Goal: Task Accomplishment & Management: Use online tool/utility

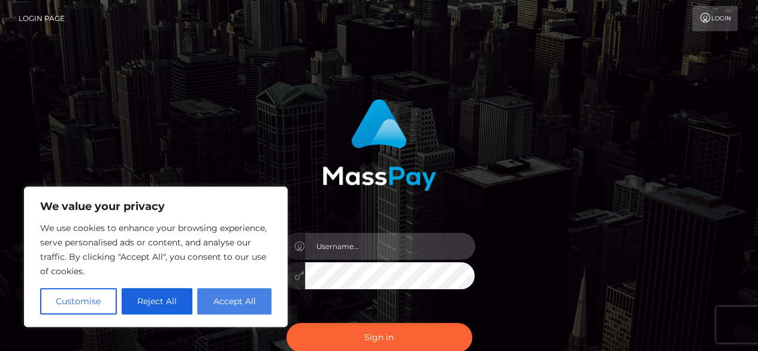
type input "fr.es"
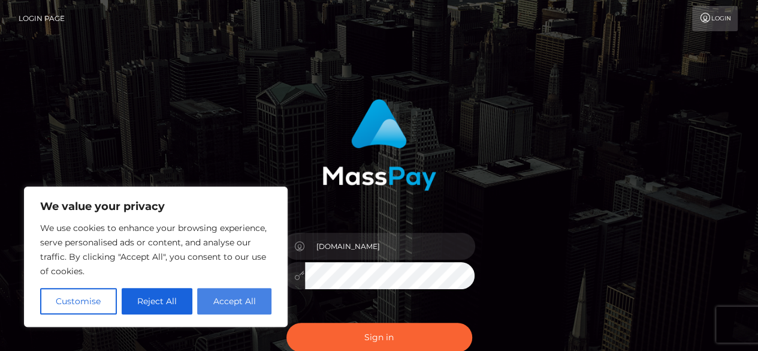
click at [233, 310] on button "Accept All" at bounding box center [234, 301] width 74 height 26
checkbox input "true"
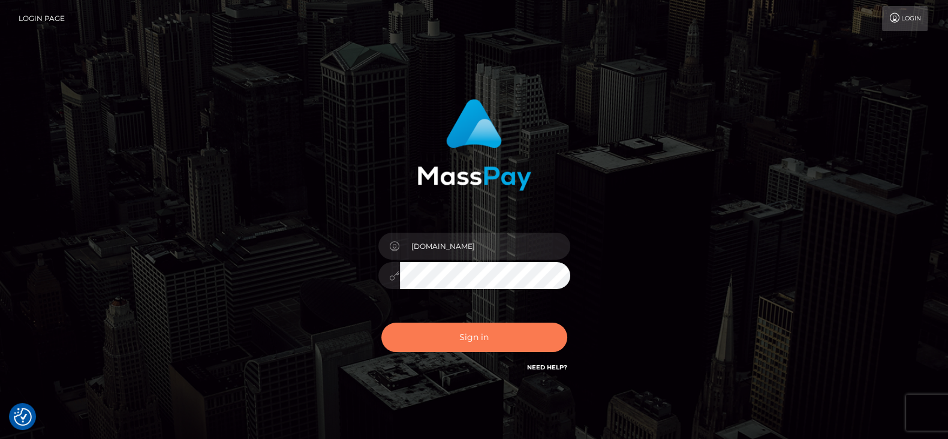
drag, startPoint x: 730, startPoint y: 1, endPoint x: 528, endPoint y: 337, distance: 392.7
click at [528, 330] on button "Sign in" at bounding box center [474, 337] width 186 height 29
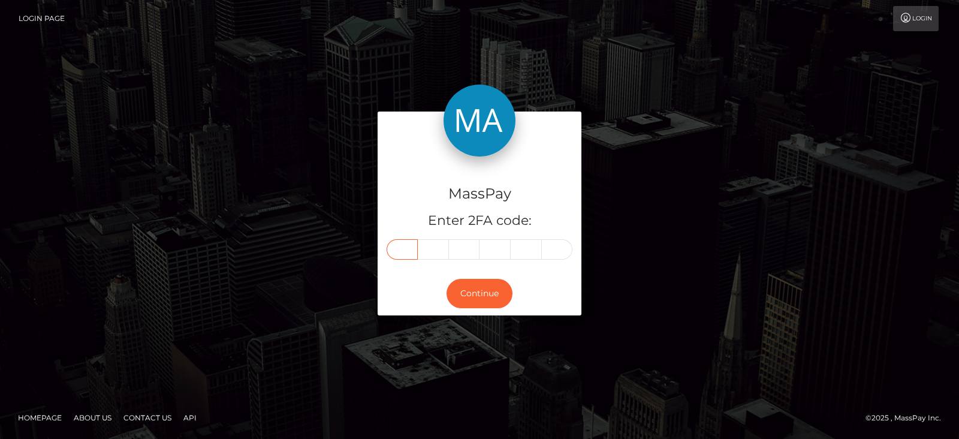
click at [391, 241] on input "text" at bounding box center [402, 249] width 31 height 20
paste input "1"
type input "1"
type input "0"
type input "3"
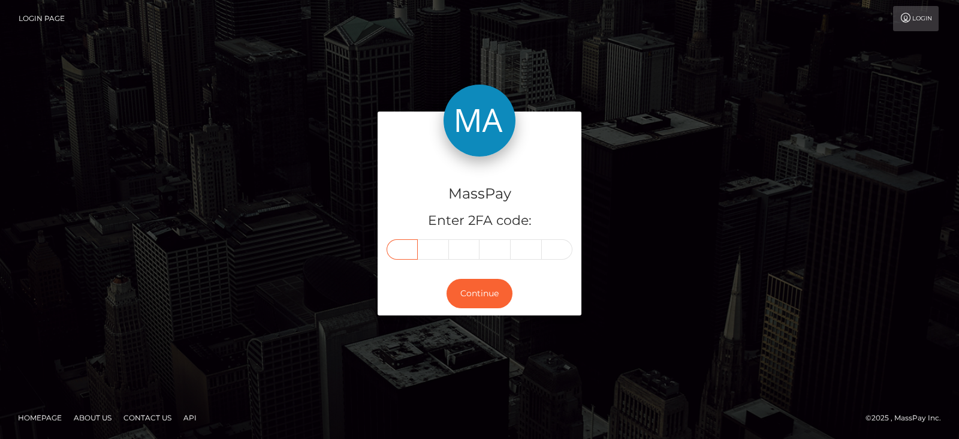
type input "7"
type input "3"
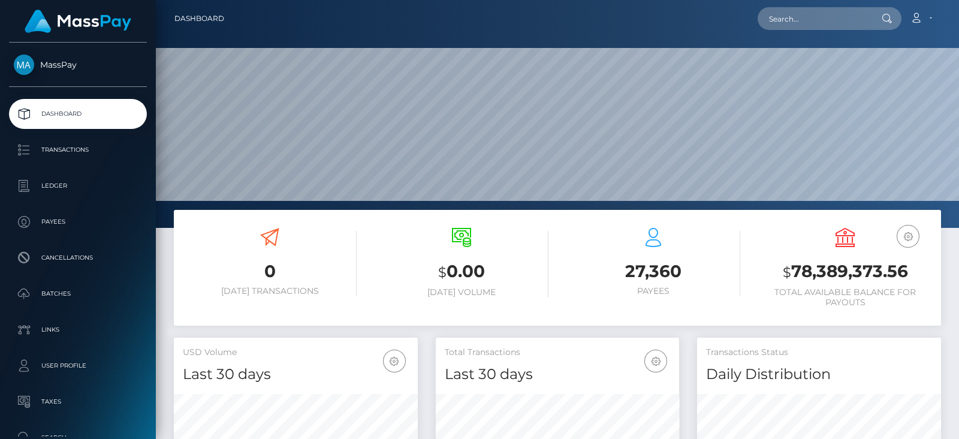
scroll to position [212, 243]
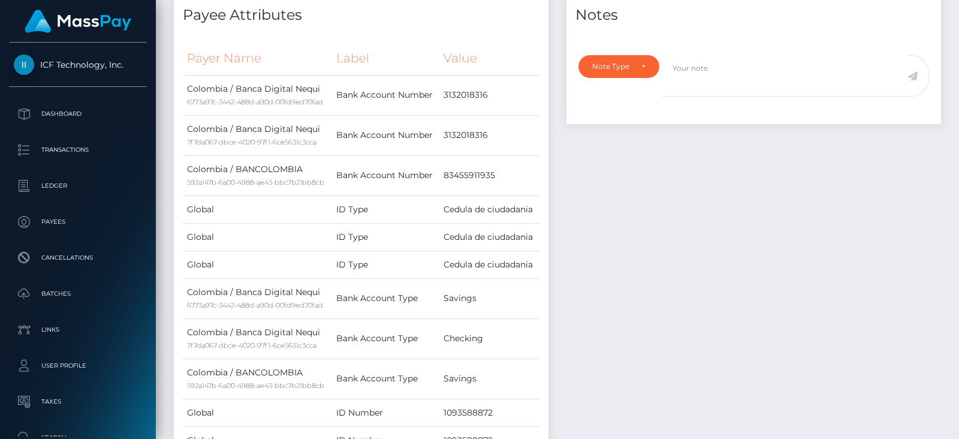
scroll to position [143, 243]
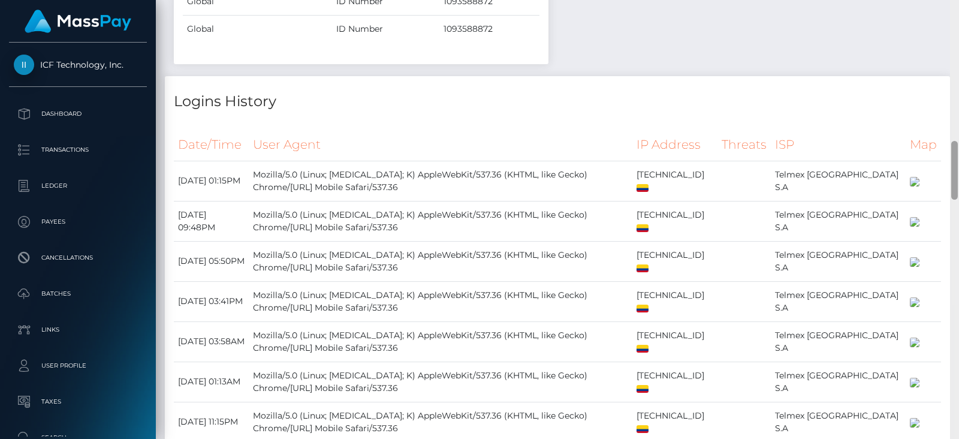
click at [954, 265] on div at bounding box center [954, 219] width 9 height 439
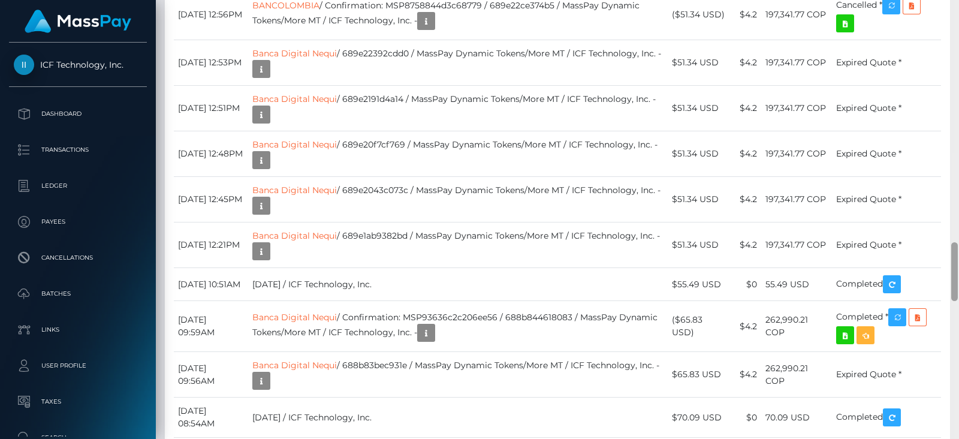
scroll to position [1841, 0]
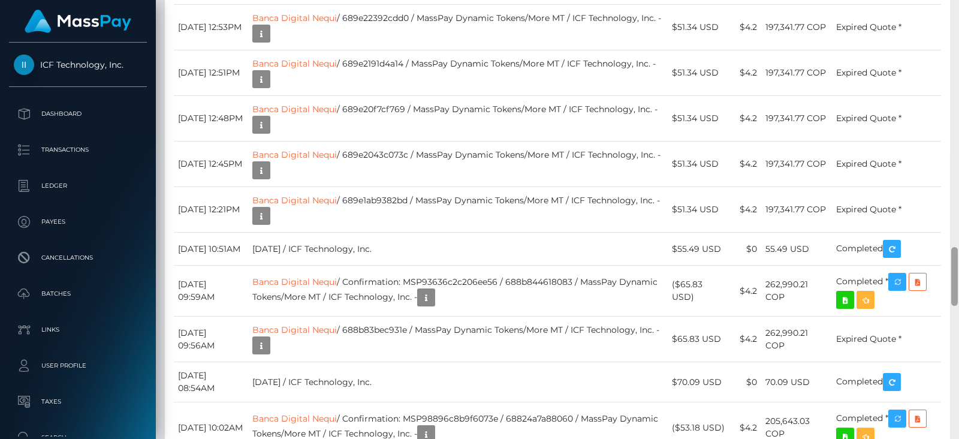
drag, startPoint x: 954, startPoint y: 252, endPoint x: 959, endPoint y: 299, distance: 47.6
click at [959, 299] on div at bounding box center [954, 219] width 9 height 439
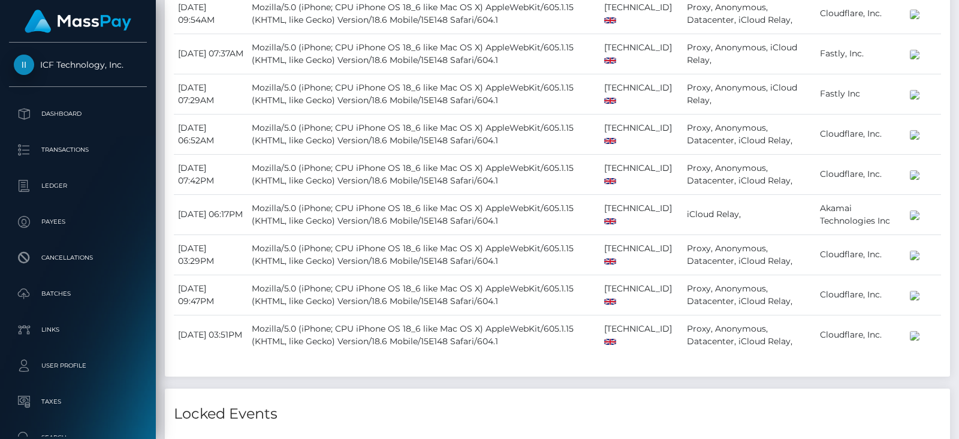
scroll to position [143, 243]
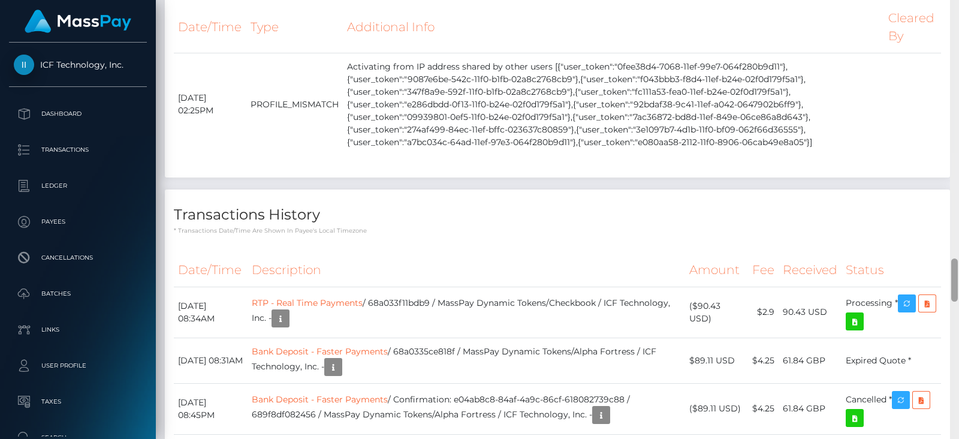
drag, startPoint x: 0, startPoint y: 0, endPoint x: 956, endPoint y: 261, distance: 990.8
click at [954, 262] on div at bounding box center [954, 219] width 9 height 439
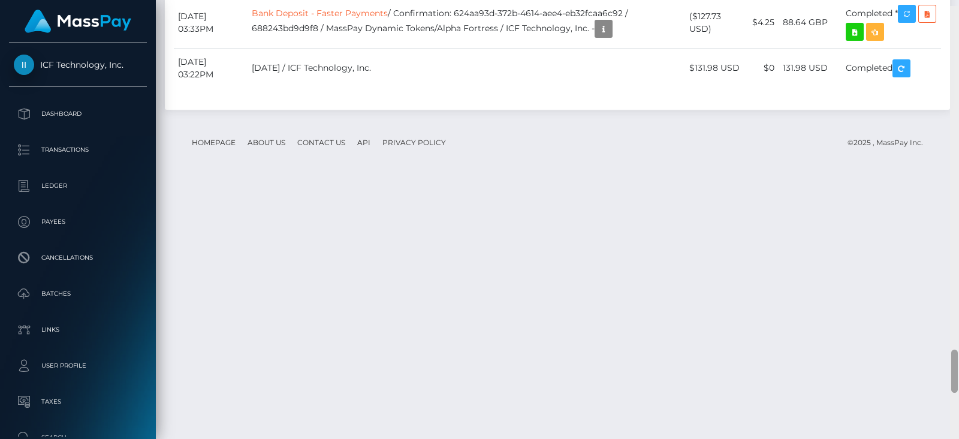
scroll to position [3530, 0]
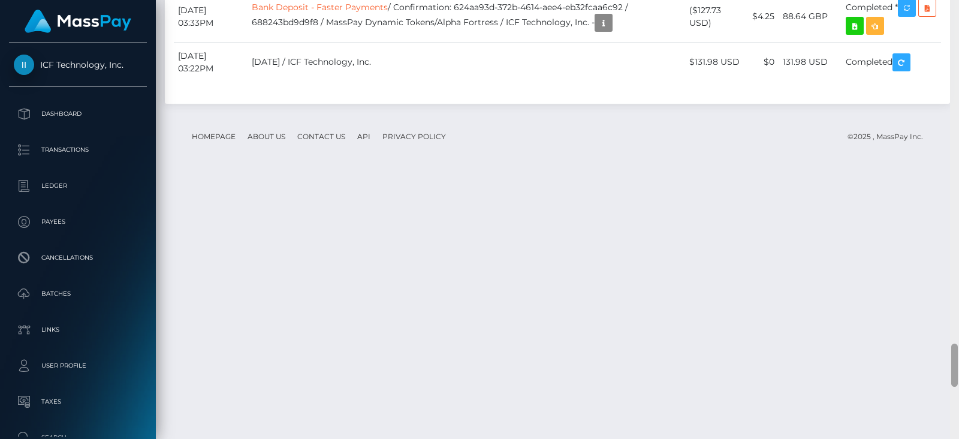
drag, startPoint x: 956, startPoint y: 261, endPoint x: 959, endPoint y: 351, distance: 89.4
click at [959, 353] on div at bounding box center [954, 219] width 9 height 439
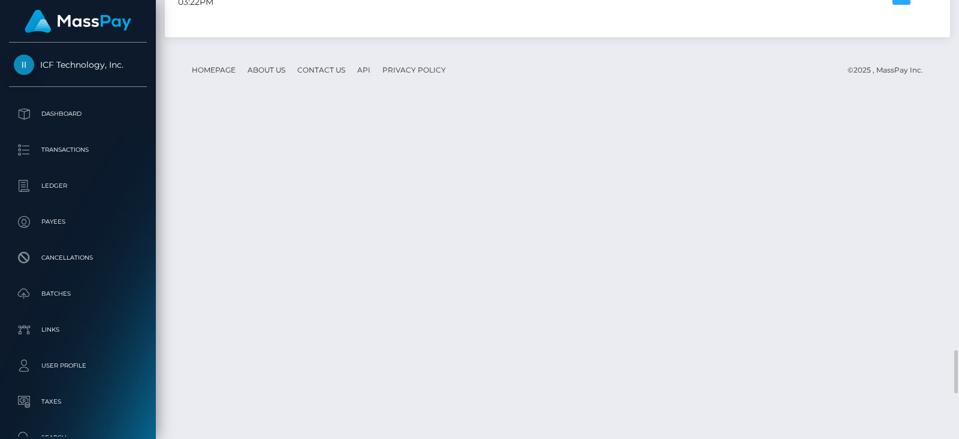
scroll to position [143, 243]
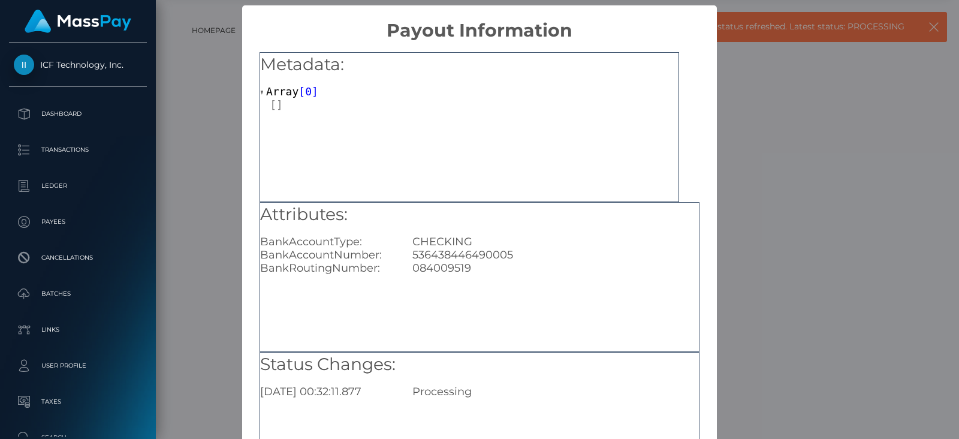
click at [657, 209] on h5 "Attributes:" at bounding box center [479, 215] width 439 height 24
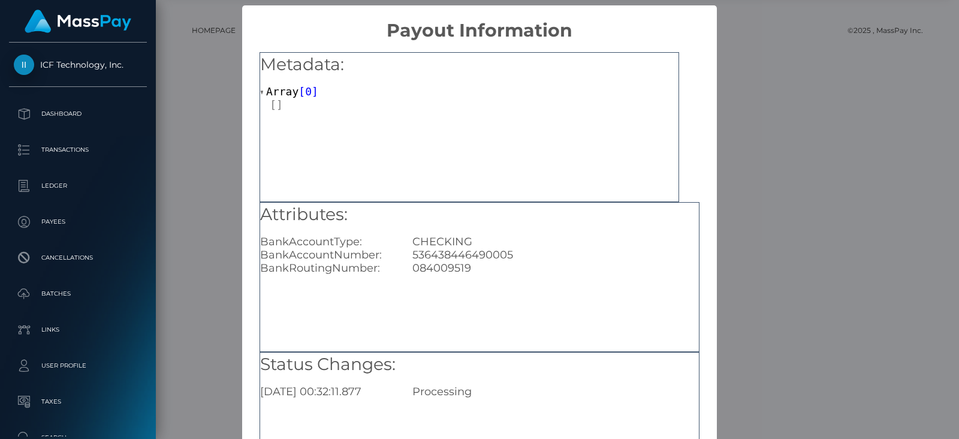
click at [228, 179] on div "× Payout Information Metadata: Array [ 0 ] Attributes: BankAccountType: CHECKIN…" at bounding box center [479, 219] width 959 height 439
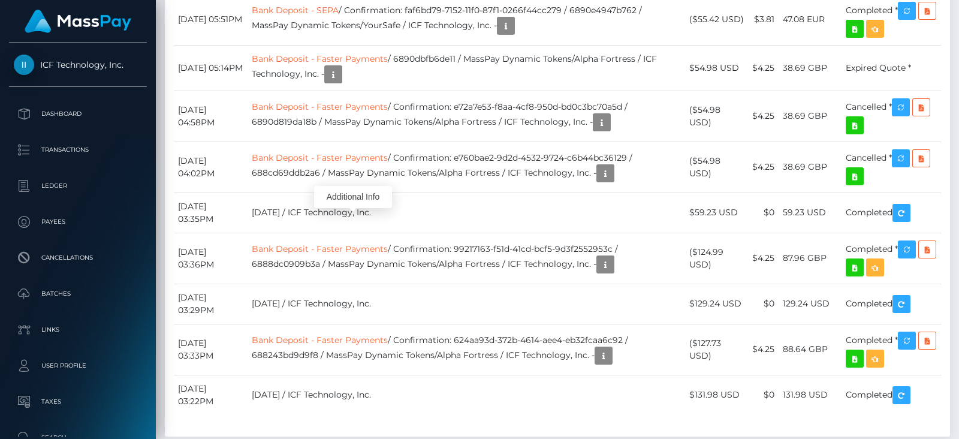
click at [954, 38] on div at bounding box center [954, 219] width 9 height 439
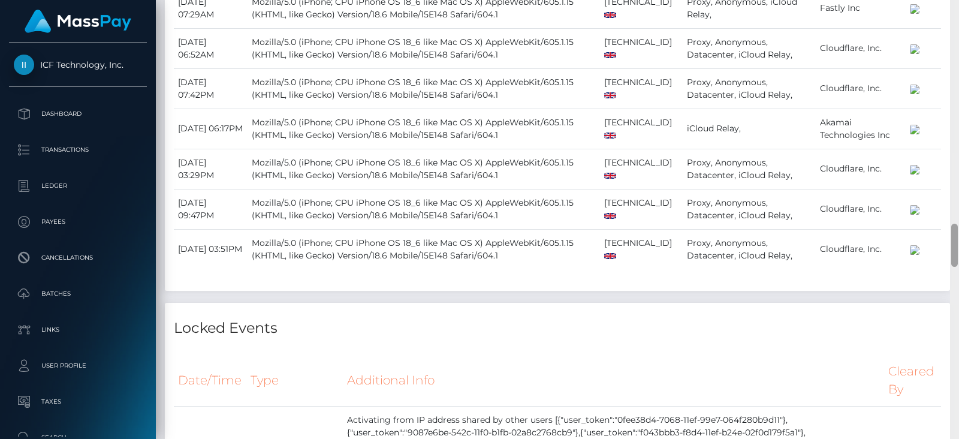
click at [954, 38] on div at bounding box center [954, 219] width 9 height 439
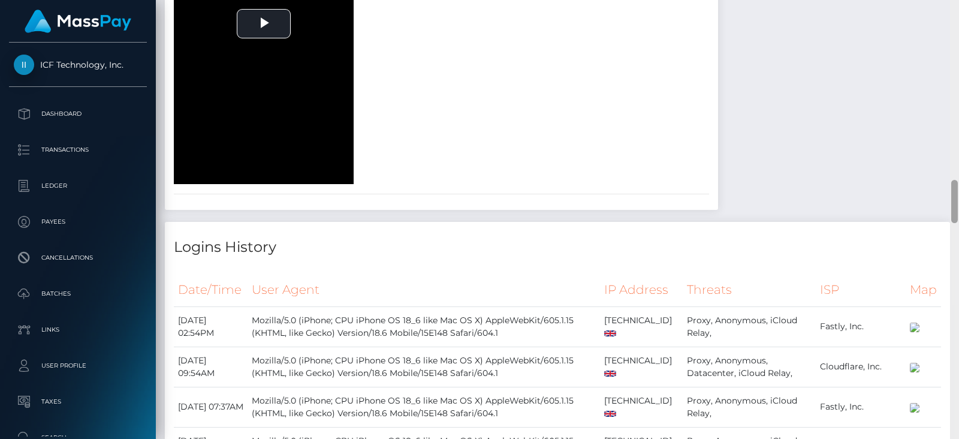
click at [954, 38] on div at bounding box center [954, 219] width 9 height 439
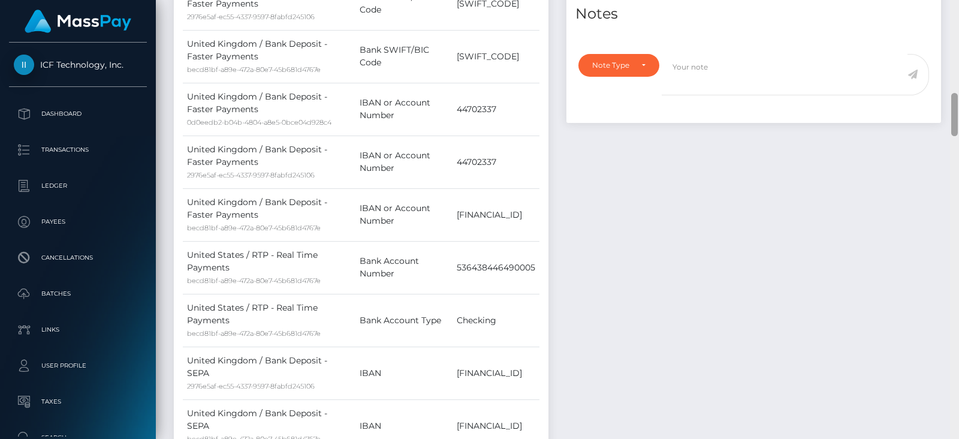
click at [954, 38] on div at bounding box center [954, 219] width 9 height 439
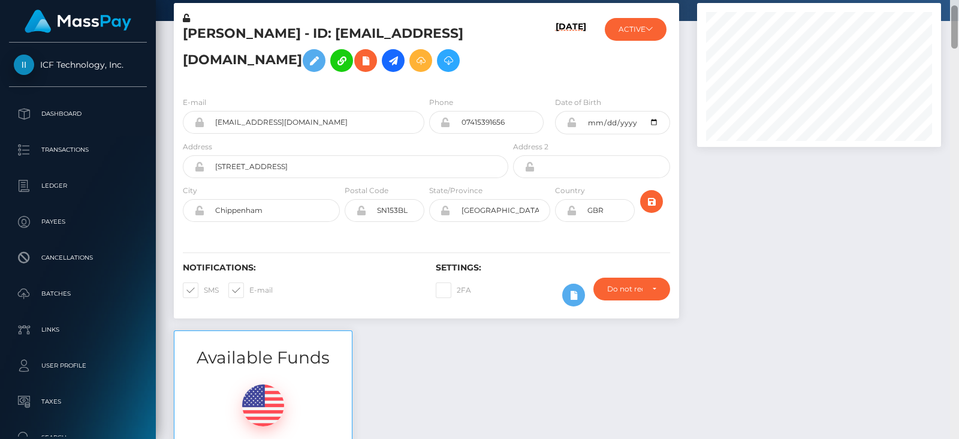
click at [954, 38] on div at bounding box center [954, 219] width 9 height 439
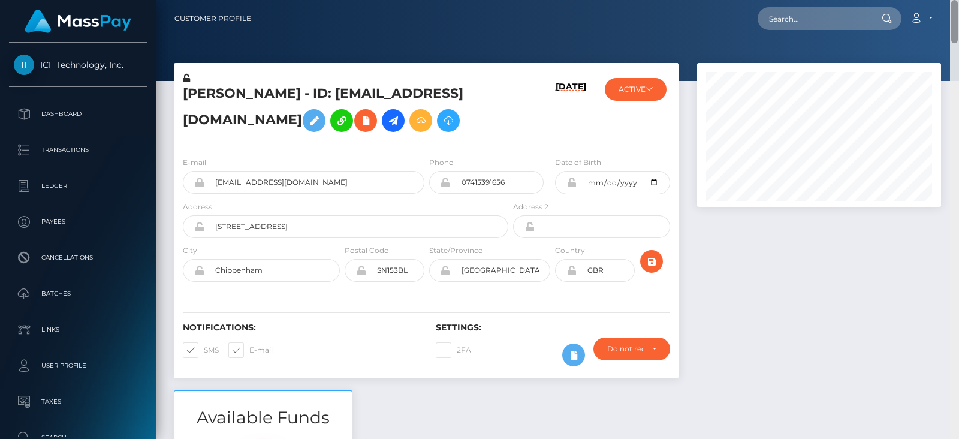
drag, startPoint x: 954, startPoint y: 38, endPoint x: 959, endPoint y: -8, distance: 46.4
click at [959, 0] on html "ICF Technology, Inc. Dashboard Transactions Ledger Payees Batches" at bounding box center [479, 219] width 959 height 439
paste input "allrizzup@gmail.com"
click at [853, 19] on input "allrizzup@gmail.com" at bounding box center [814, 18] width 113 height 23
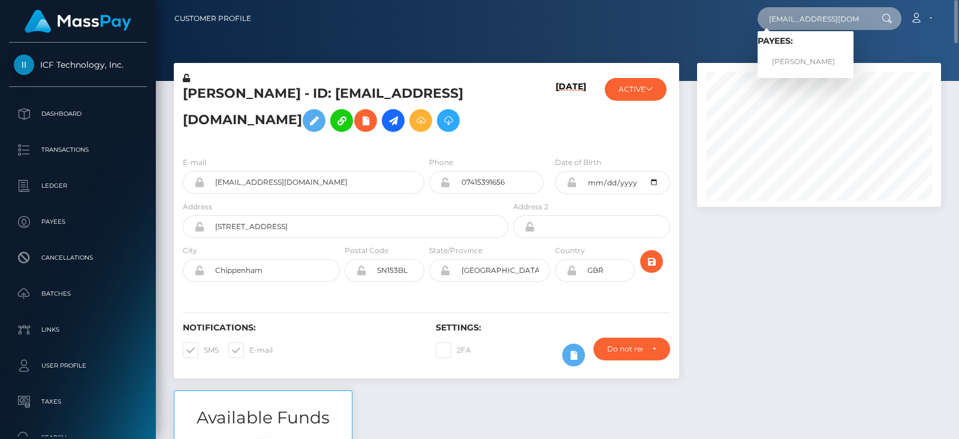
type input "allrizzup@gmail.com"
click at [806, 58] on link "Shirley Campbell" at bounding box center [806, 62] width 96 height 22
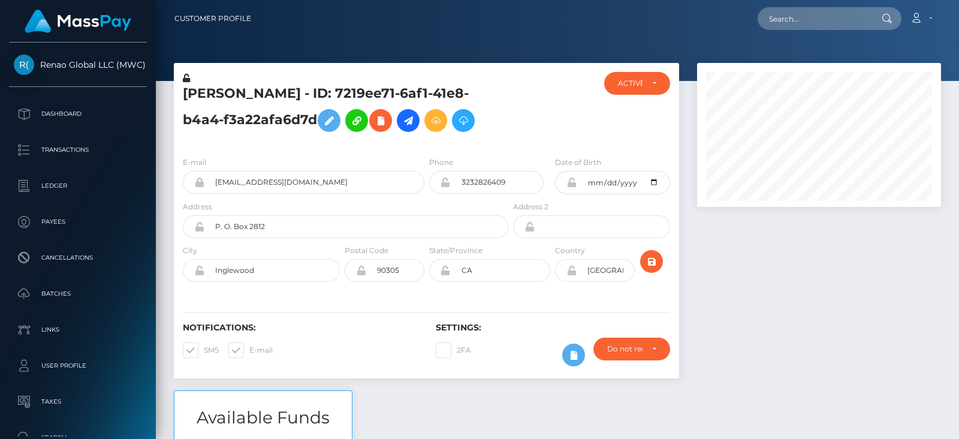
scroll to position [143, 243]
click at [816, 296] on div at bounding box center [819, 226] width 262 height 327
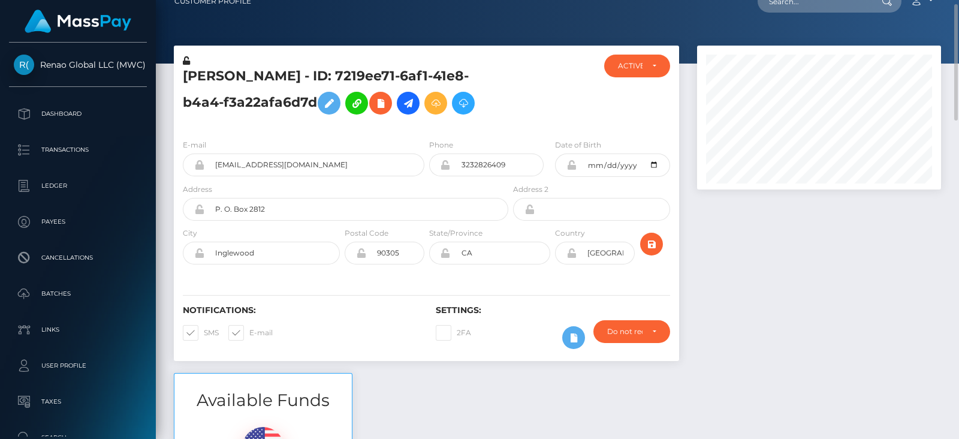
scroll to position [0, 0]
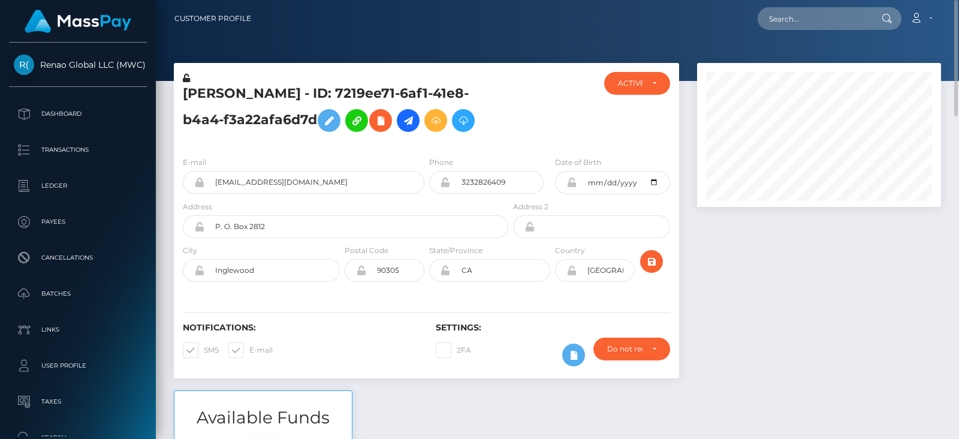
click at [841, 357] on div at bounding box center [819, 226] width 262 height 327
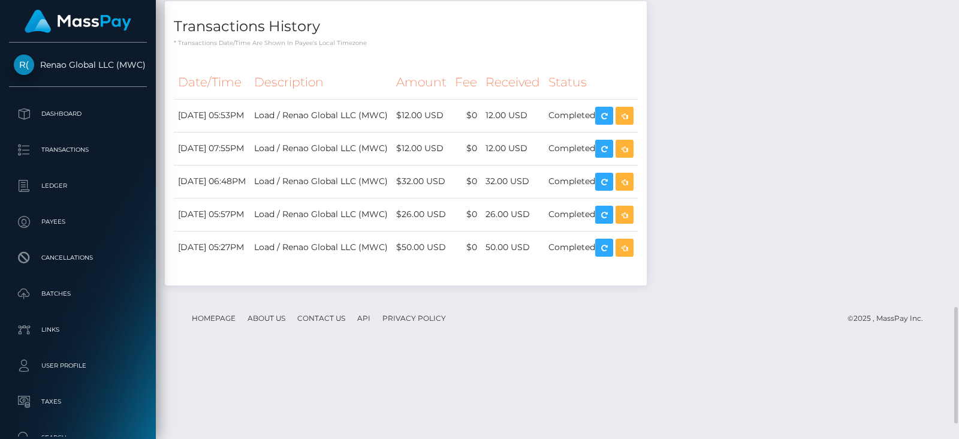
scroll to position [1208, 0]
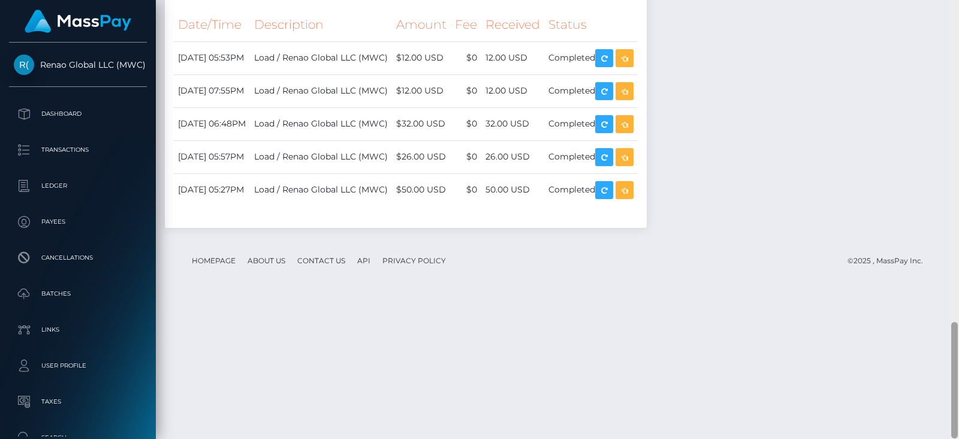
click at [959, 141] on div at bounding box center [954, 219] width 9 height 439
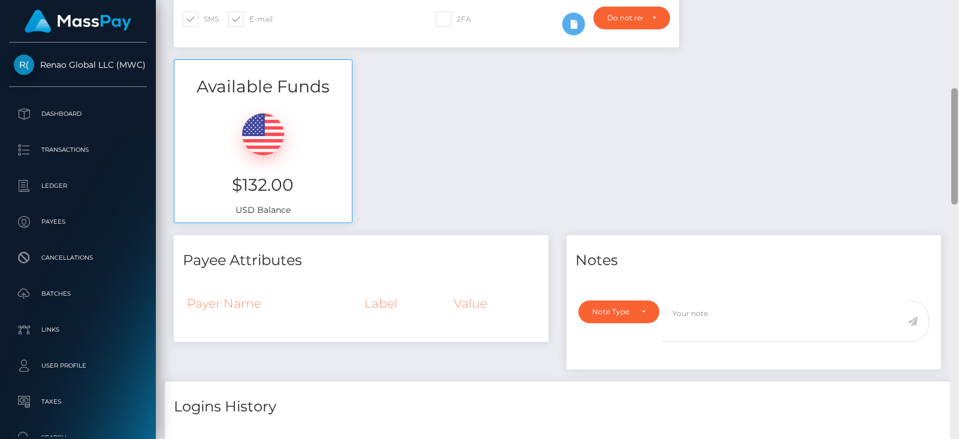
click at [959, 141] on div at bounding box center [954, 219] width 9 height 439
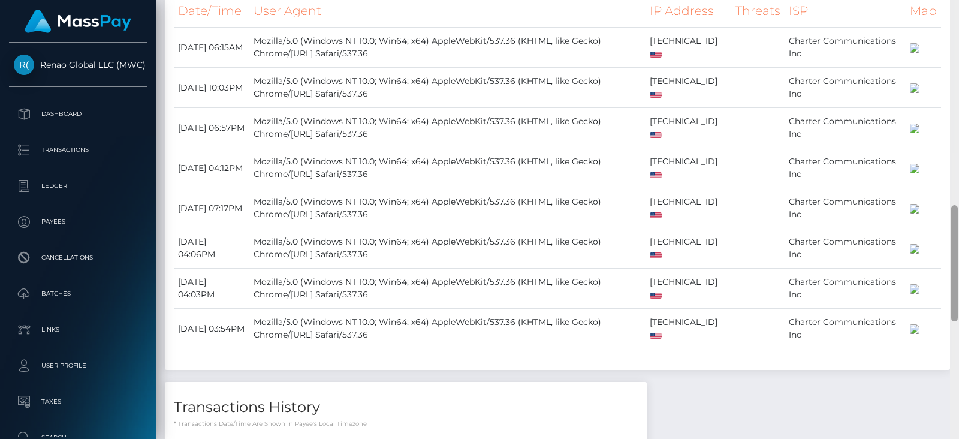
click at [953, 140] on div at bounding box center [954, 219] width 9 height 439
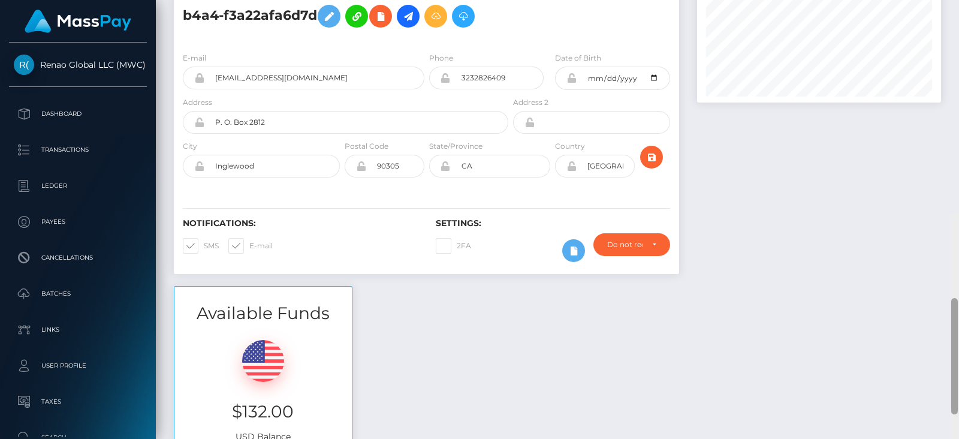
scroll to position [0, 0]
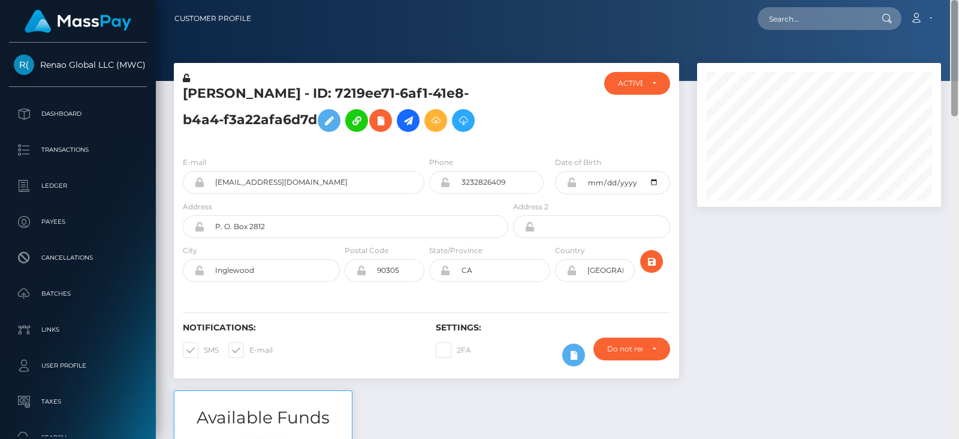
drag, startPoint x: 954, startPoint y: 140, endPoint x: 814, endPoint y: 1, distance: 197.1
click at [898, 3] on div "Customer Profile Loading... Loading..." at bounding box center [557, 219] width 803 height 439
click at [401, 120] on link at bounding box center [408, 120] width 23 height 23
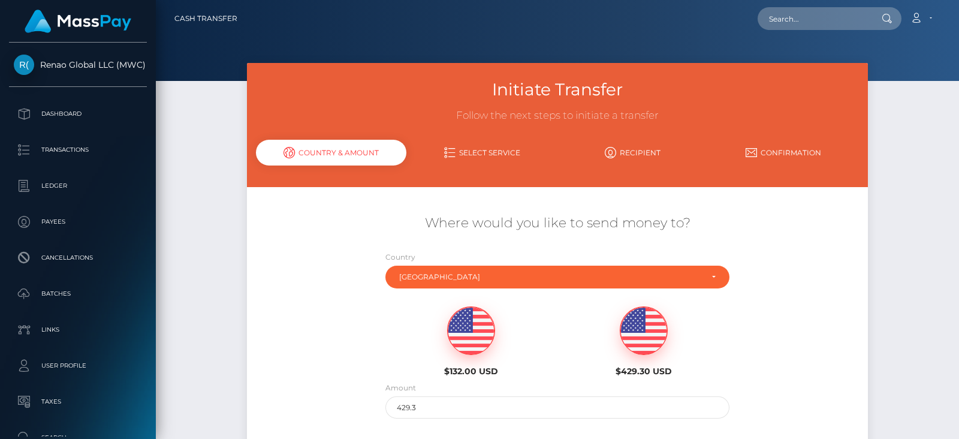
click at [477, 319] on img at bounding box center [471, 331] width 47 height 48
type input "132"
click at [774, 352] on div "$132.00 USD $429.30 USD" at bounding box center [558, 337] width 518 height 87
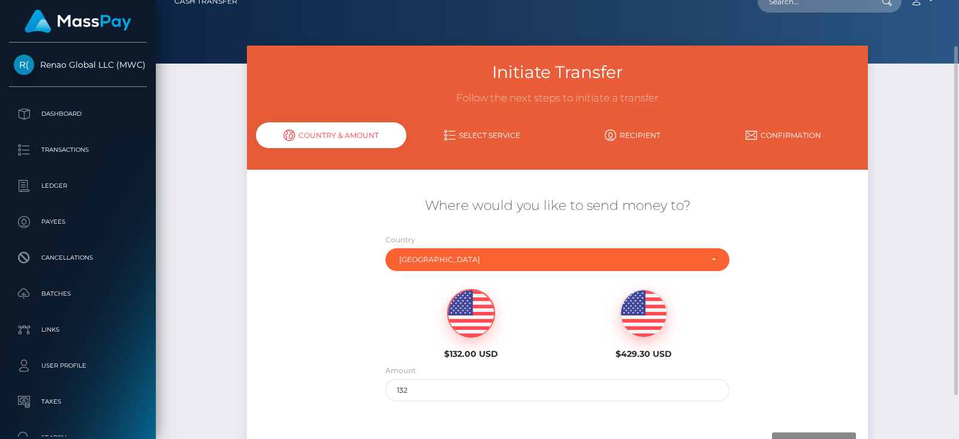
scroll to position [35, 0]
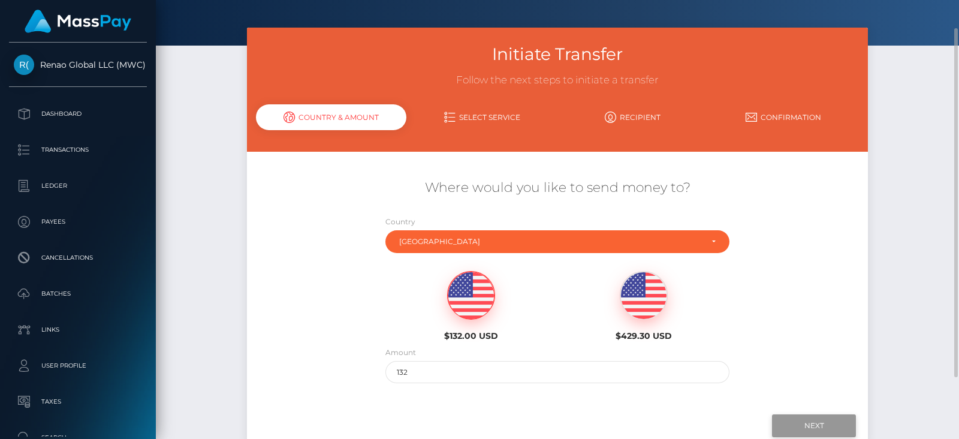
click at [811, 429] on input "Next" at bounding box center [814, 425] width 84 height 23
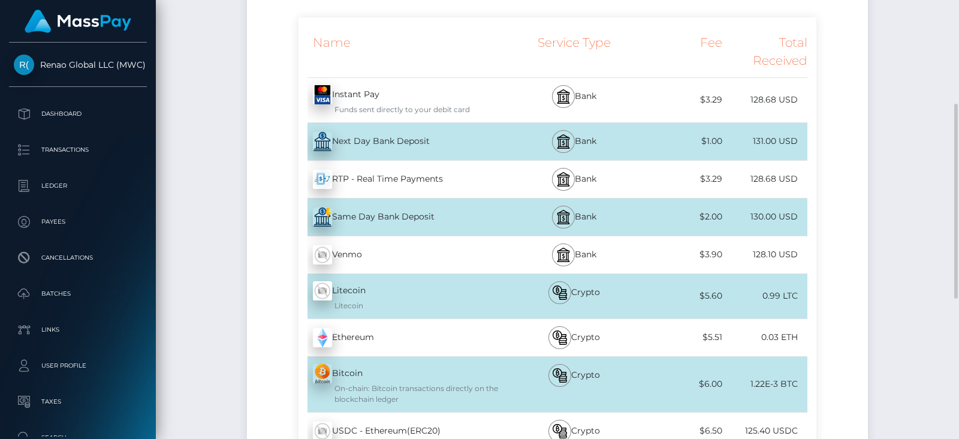
scroll to position [251, 0]
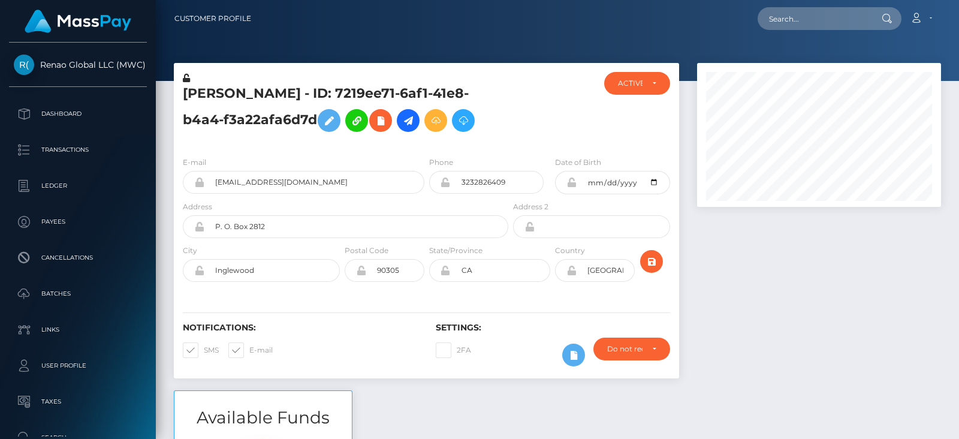
scroll to position [143, 243]
click at [836, 15] on input "text" at bounding box center [814, 18] width 113 height 23
paste input "[EMAIL_ADDRESS][DOMAIN_NAME]"
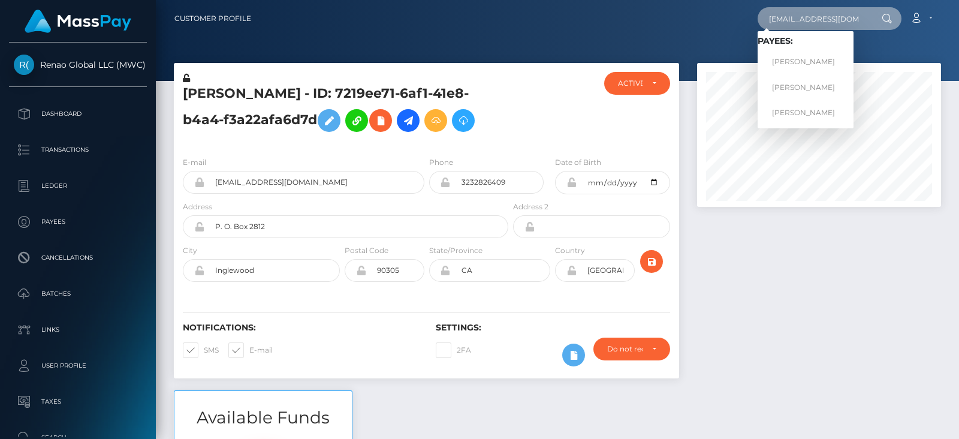
type input "[EMAIL_ADDRESS][DOMAIN_NAME]"
click at [806, 58] on link "Ekaterina Nicolaevna Vedina" at bounding box center [806, 62] width 96 height 22
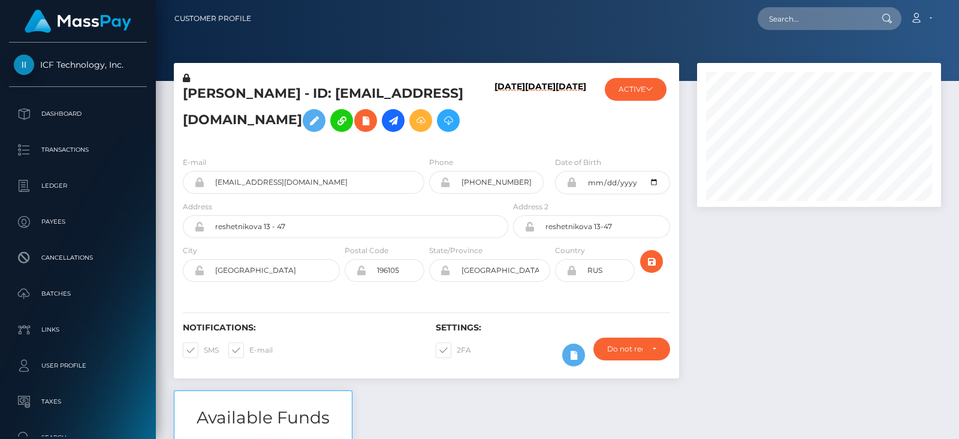
scroll to position [143, 243]
click at [802, 303] on div at bounding box center [819, 226] width 262 height 327
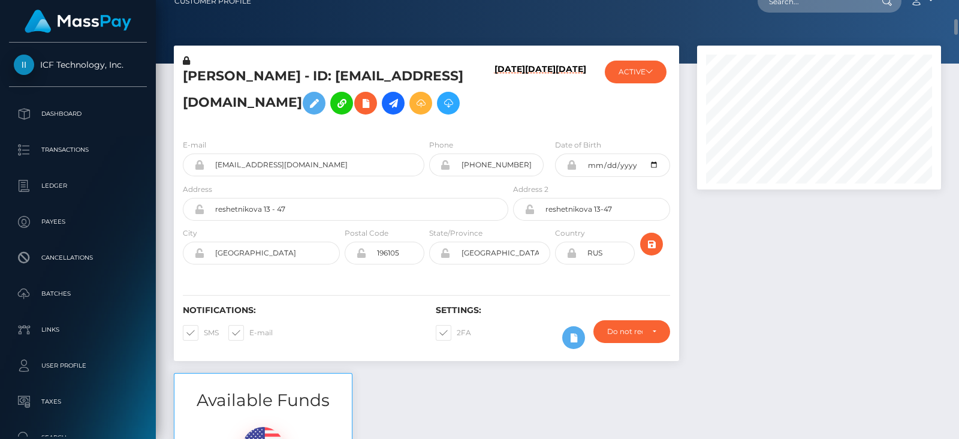
scroll to position [54, 0]
